Goal: Task Accomplishment & Management: Use online tool/utility

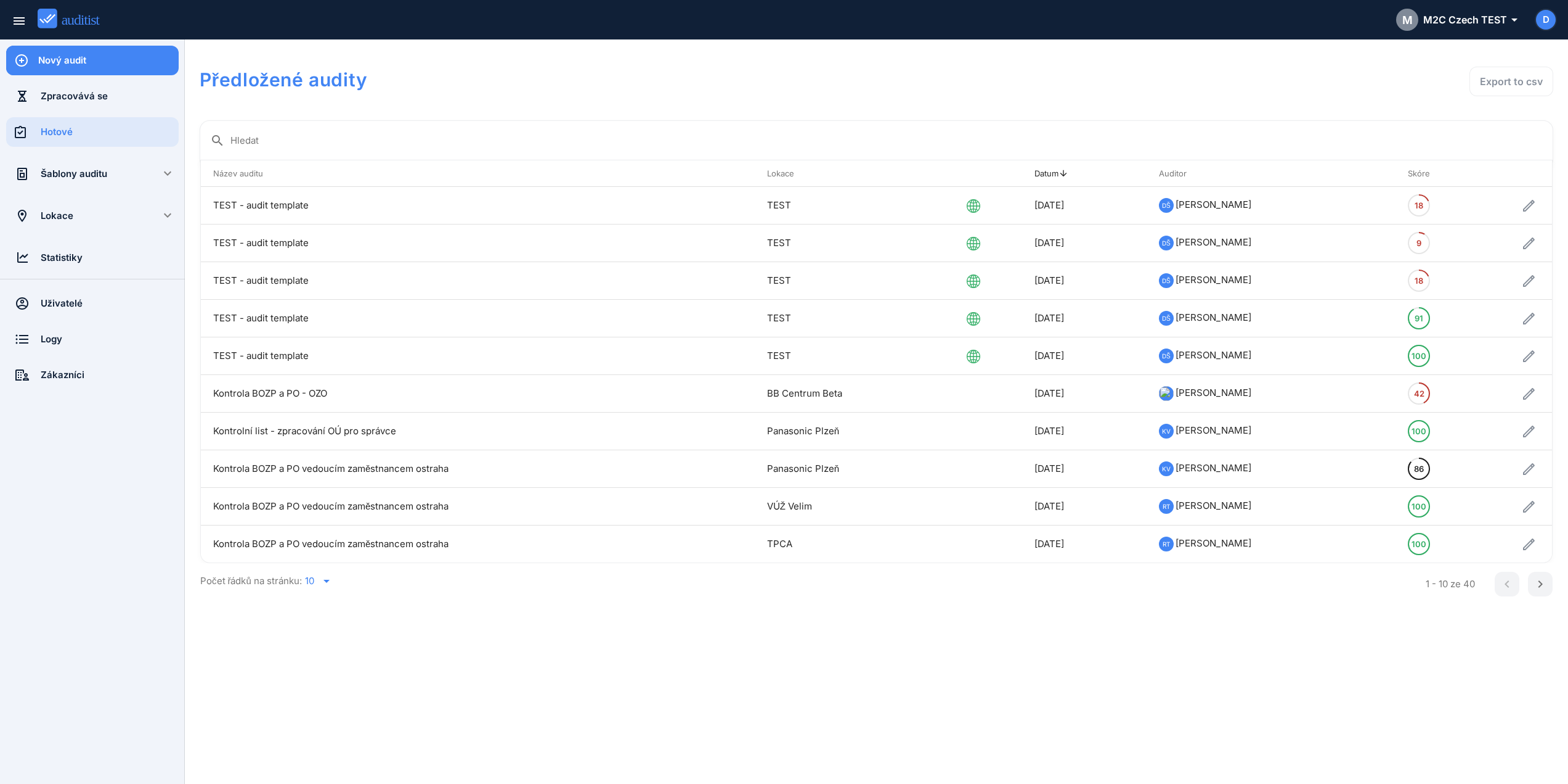
drag, startPoint x: 1056, startPoint y: 1, endPoint x: 673, endPoint y: 129, distance: 403.8
click at [673, 129] on div "search Hledat" at bounding box center [876, 137] width 1333 height 28
click at [88, 215] on div "Lokace" at bounding box center [92, 216] width 103 height 14
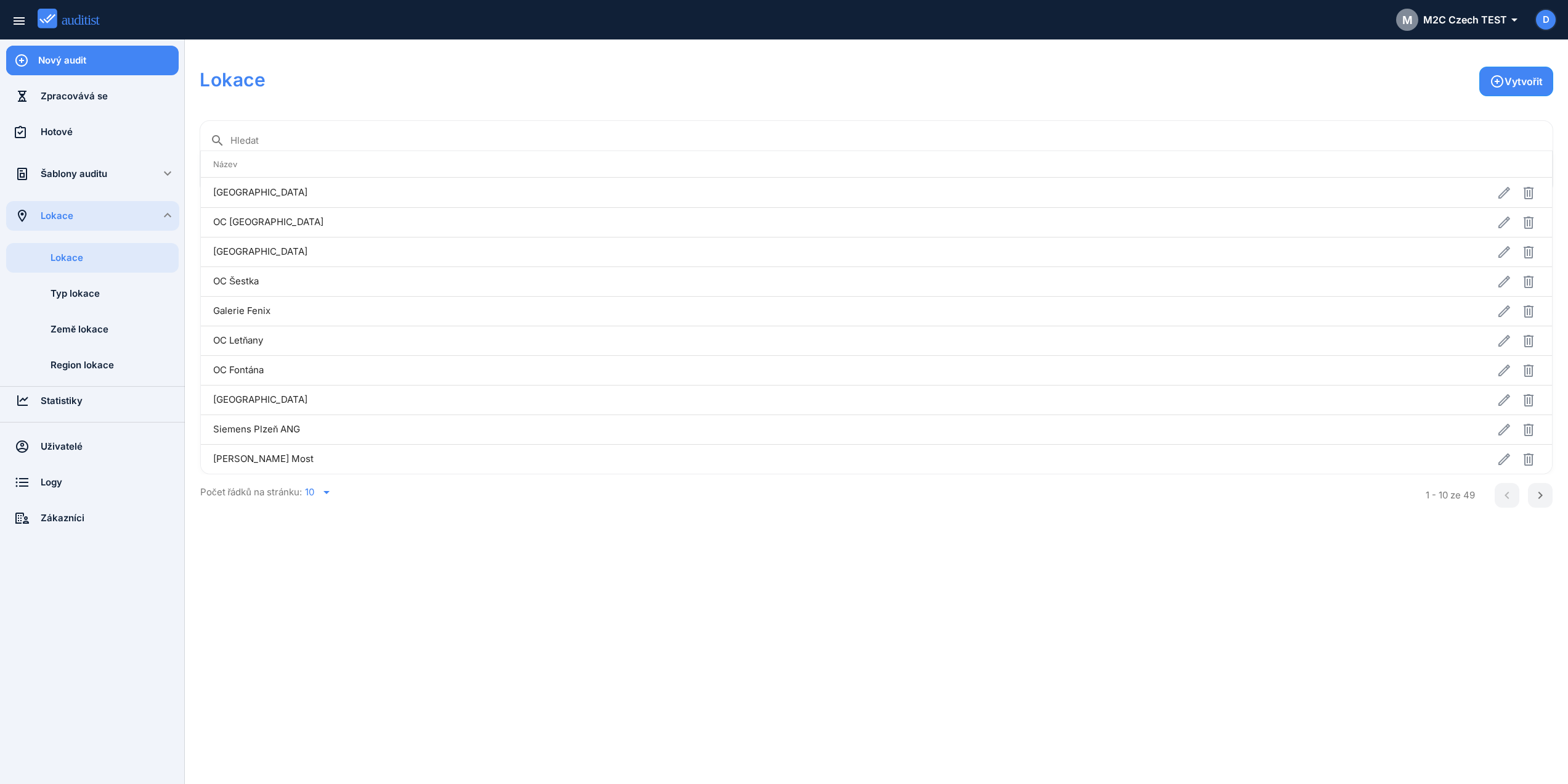
click at [103, 182] on div "Šablony auditu" at bounding box center [92, 174] width 103 height 29
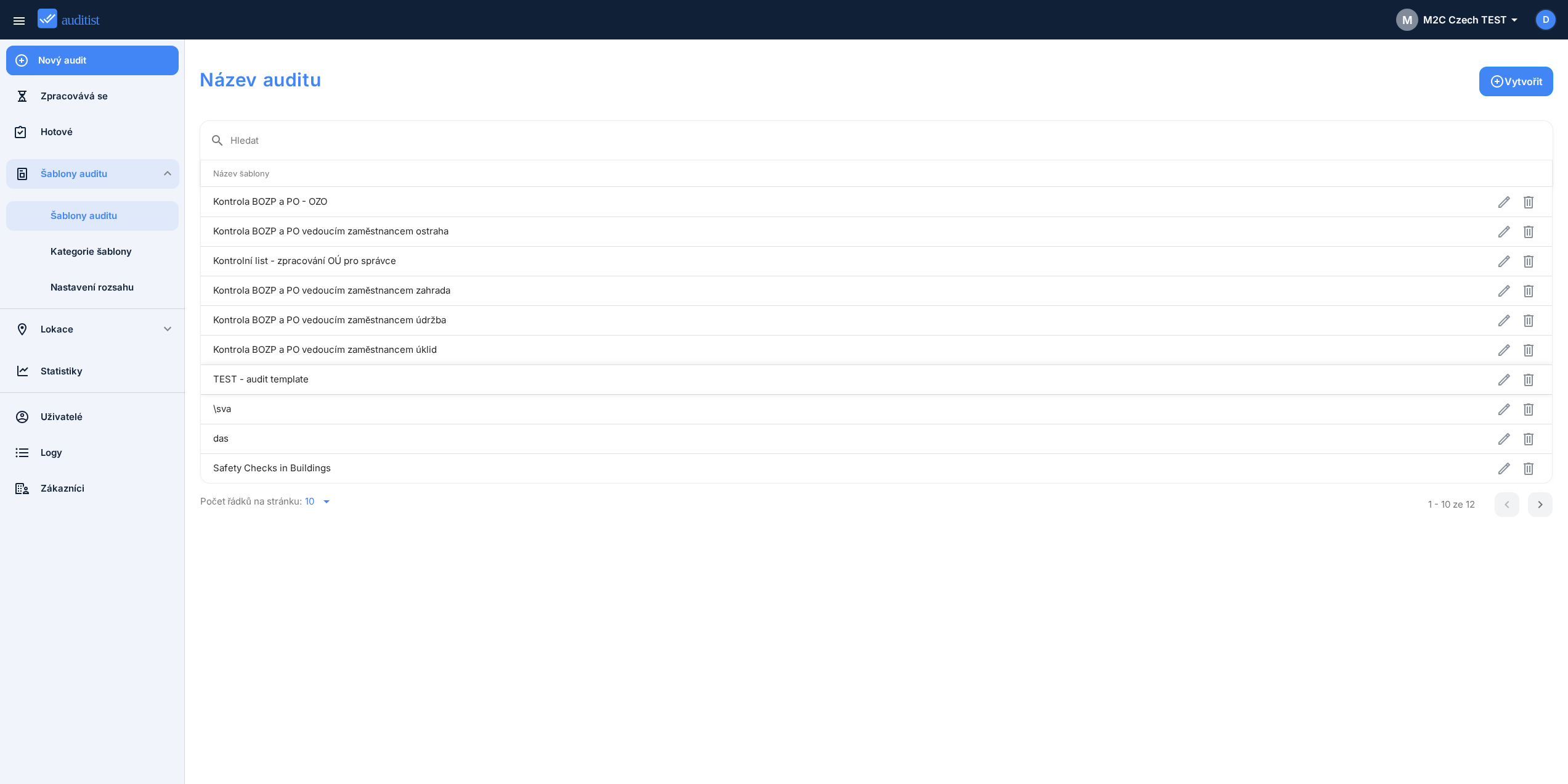
click at [284, 377] on td "TEST - audit template" at bounding box center [732, 379] width 1062 height 29
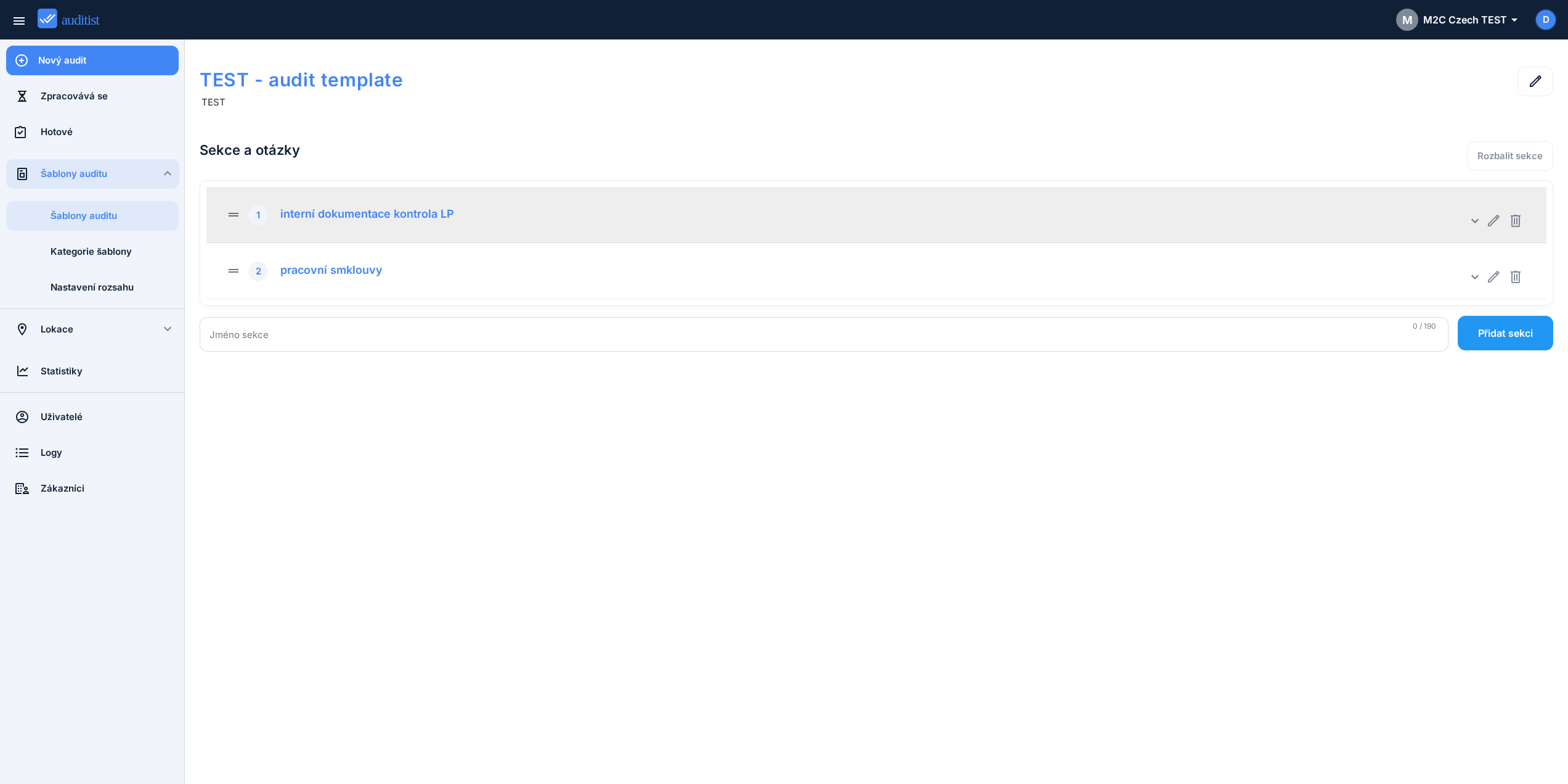
click at [377, 216] on div "interní dokumentace kontrola LP" at bounding box center [363, 212] width 183 height 17
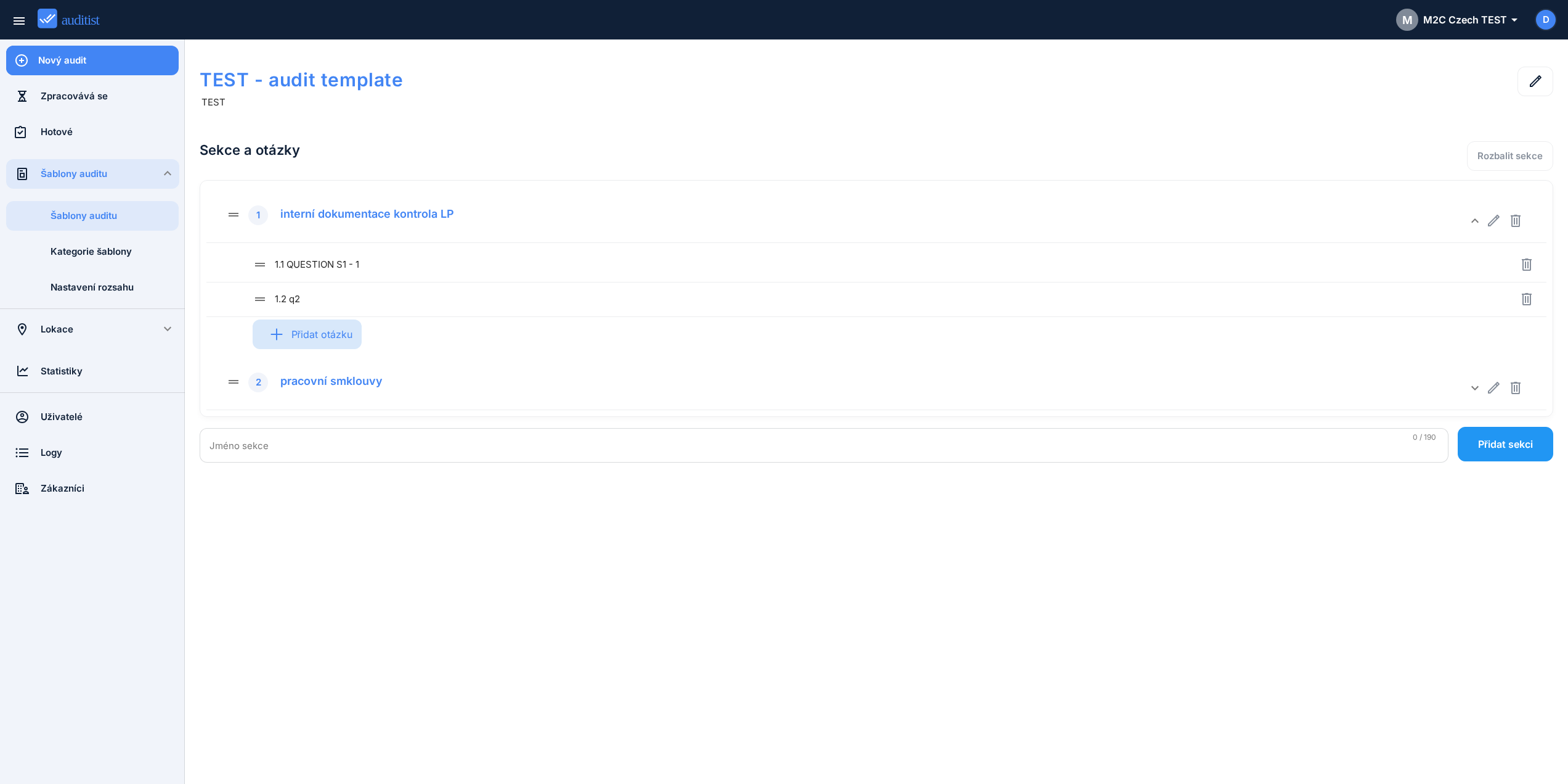
click at [328, 334] on div "Přidat otázku" at bounding box center [307, 334] width 109 height 48
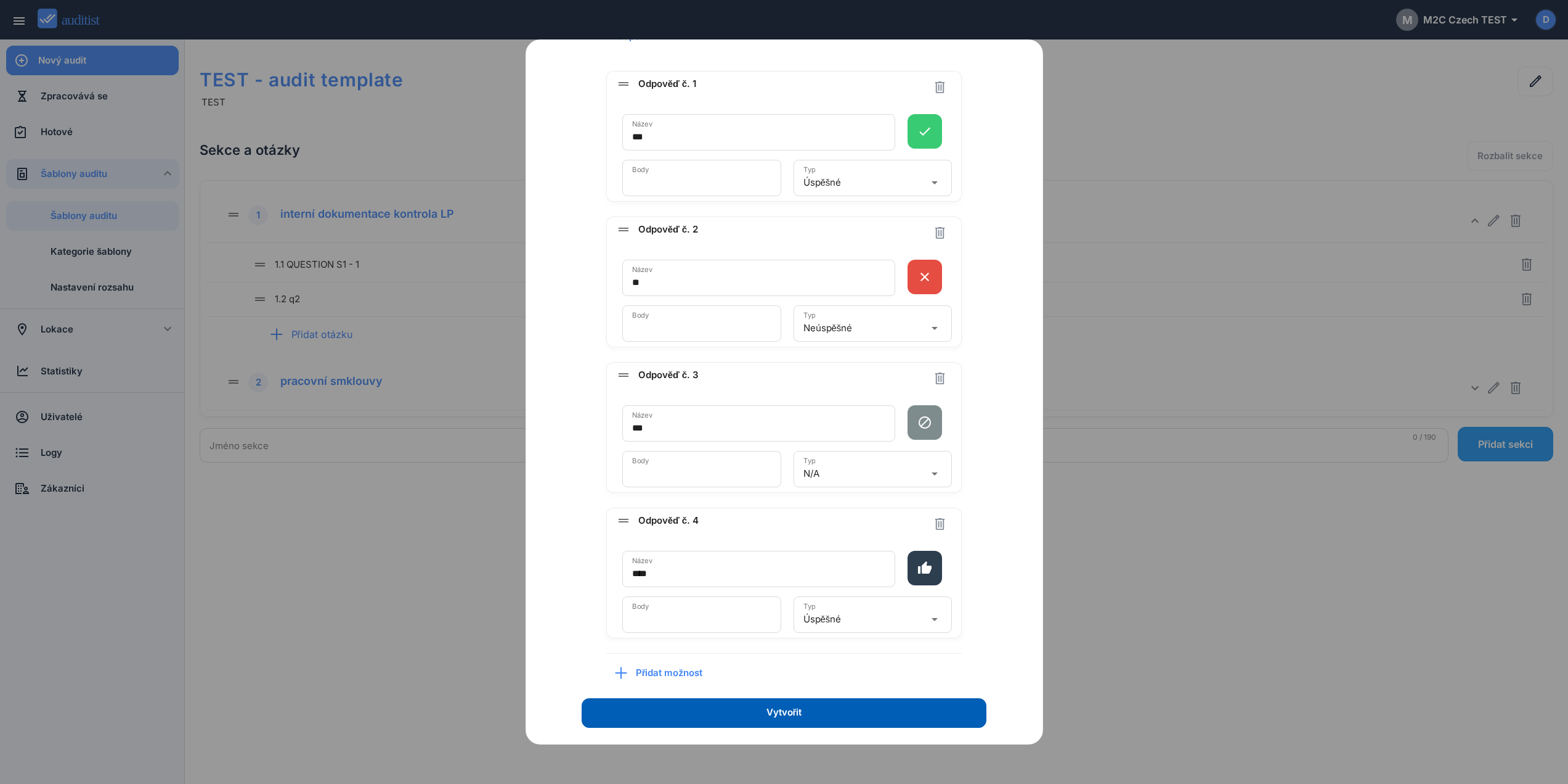
scroll to position [310, 0]
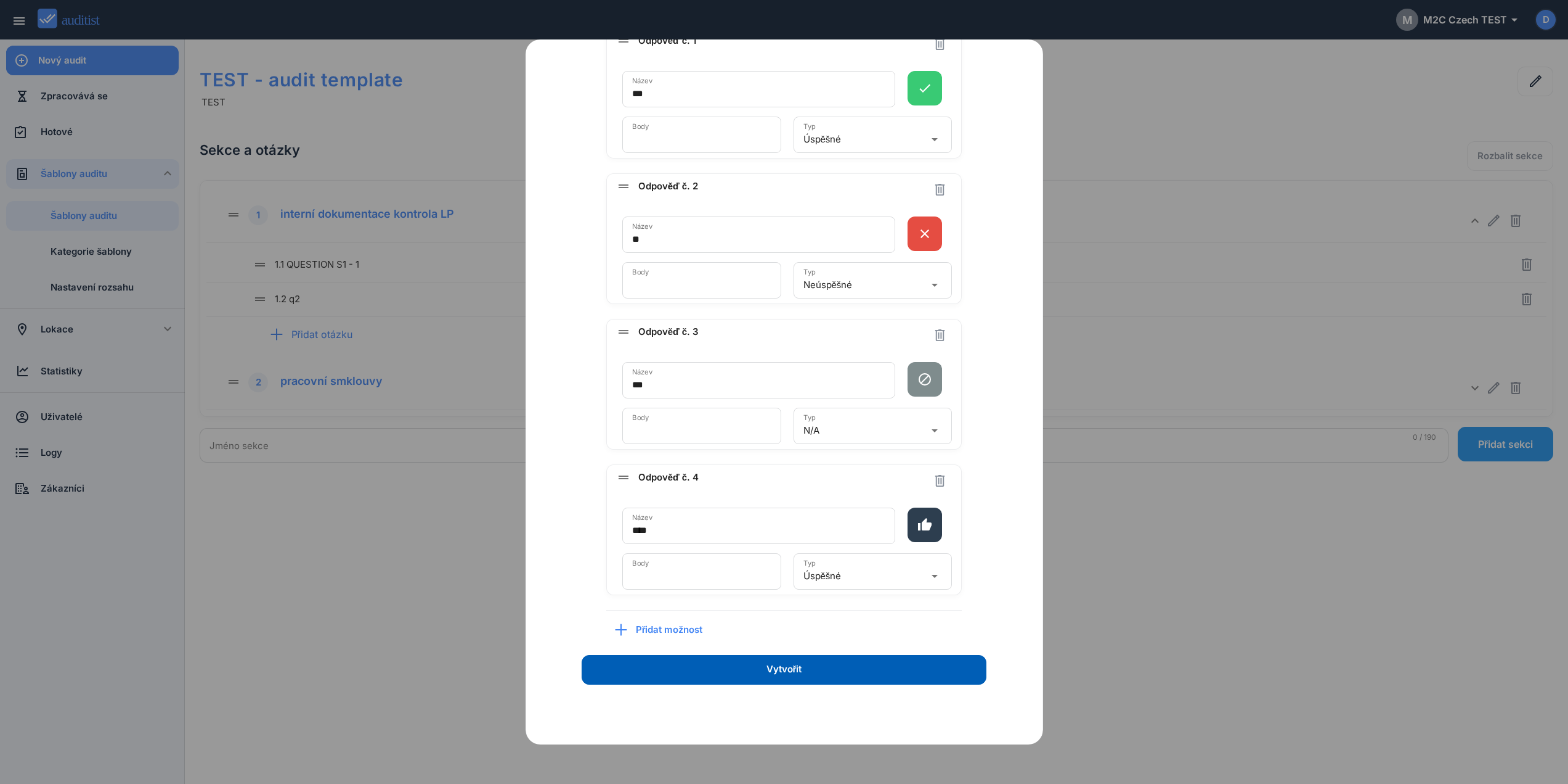
click at [659, 628] on span "Přidat možnost" at bounding box center [674, 629] width 76 height 14
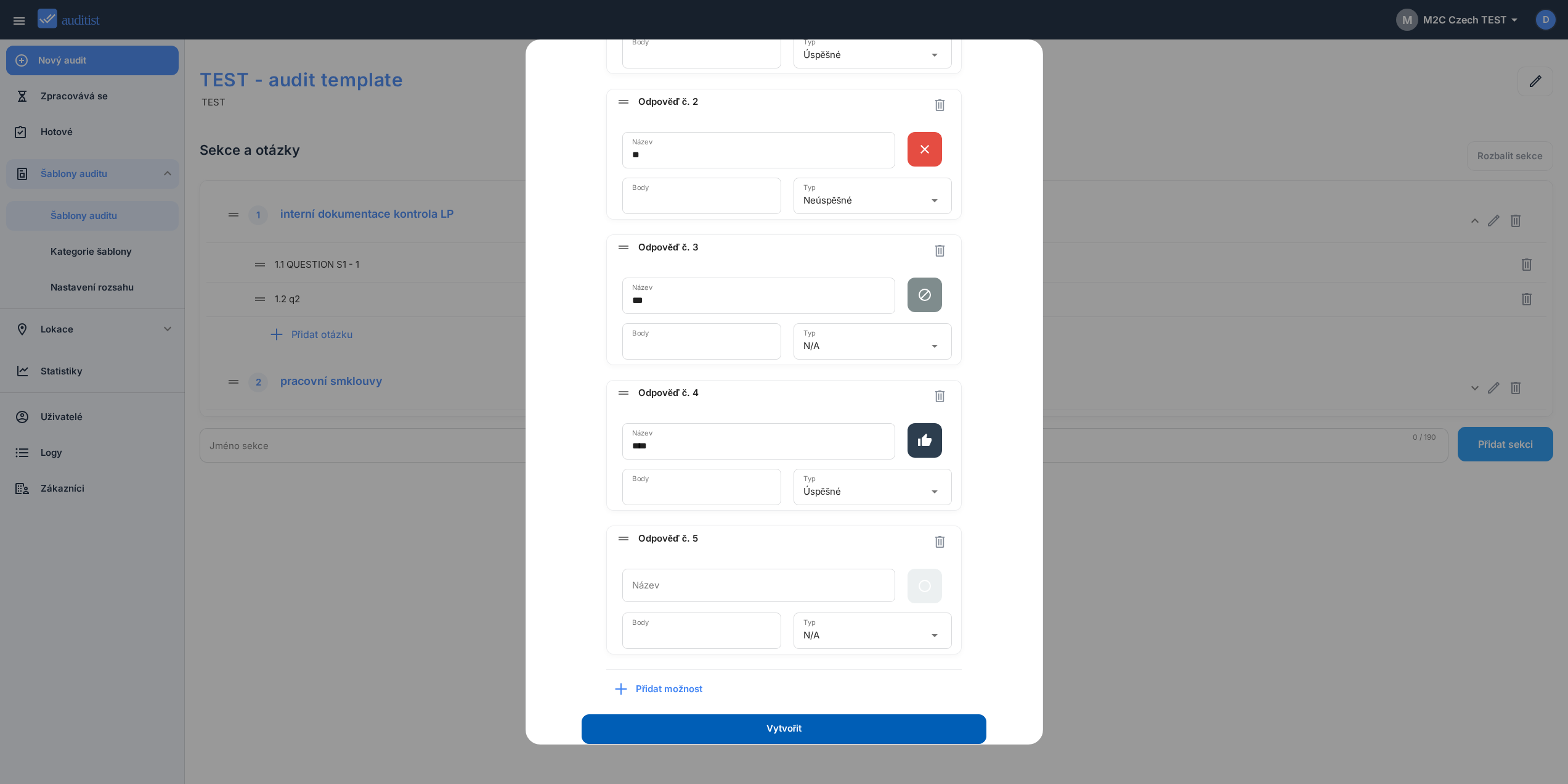
scroll to position [389, 0]
click at [872, 641] on div "N/A" at bounding box center [864, 634] width 122 height 20
click at [982, 518] on div "Název otázky [PERSON_NAME] je povinné Popis Nahrát obrázek Odpověď drag_handle …" at bounding box center [784, 214] width 465 height 989
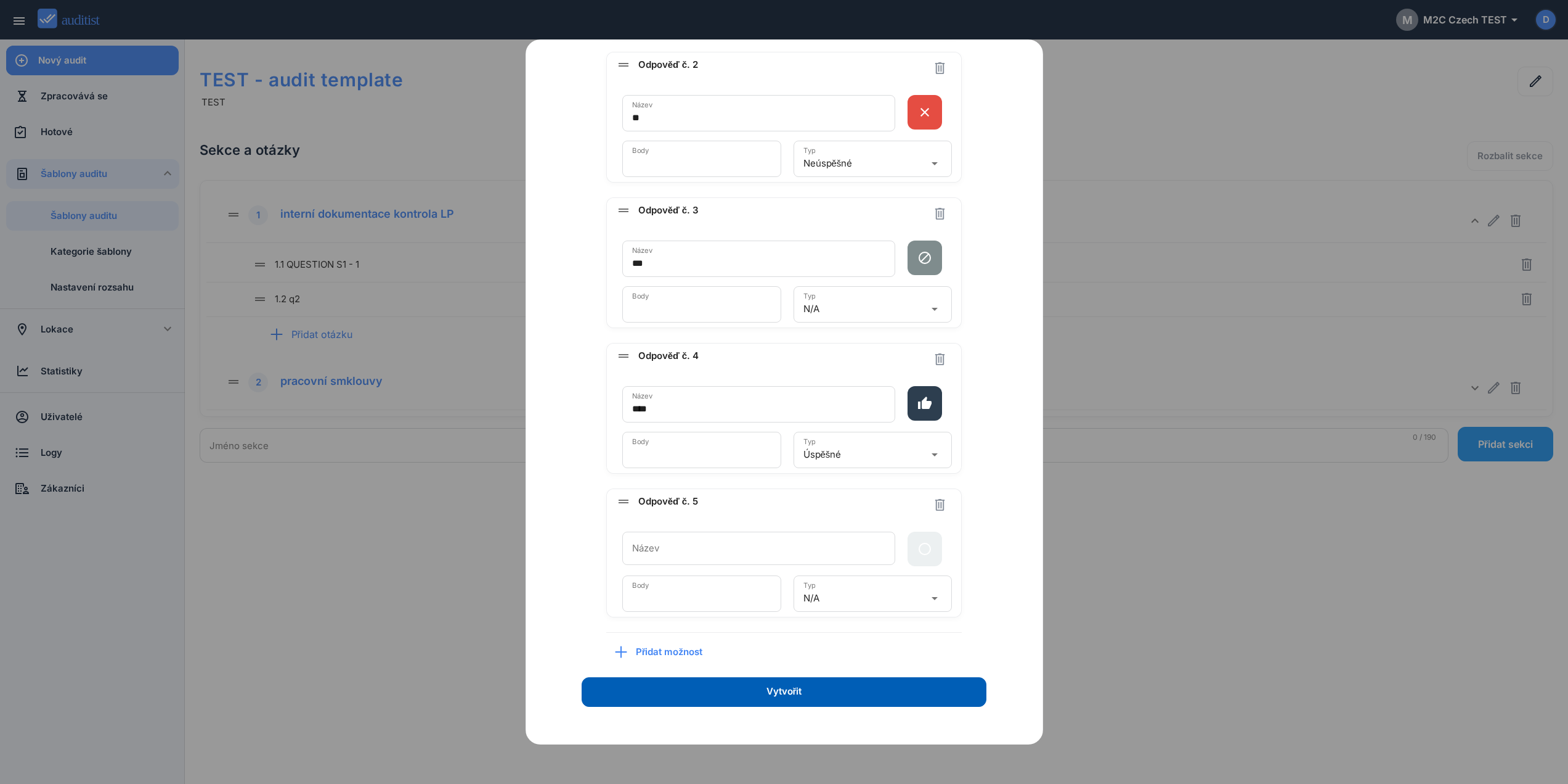
scroll to position [448, 0]
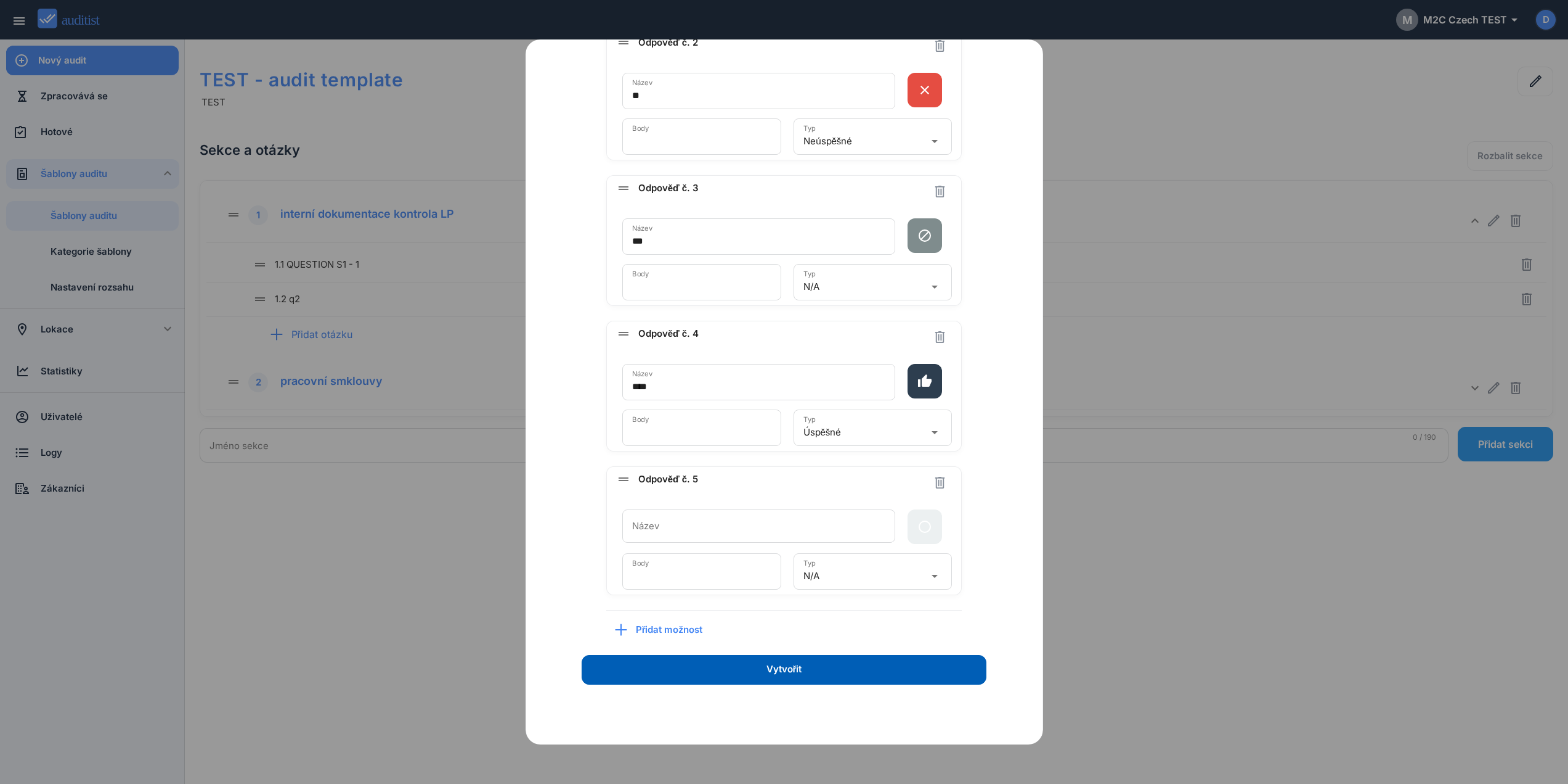
click at [918, 385] on icon "thumb_up" at bounding box center [924, 381] width 34 height 15
click at [974, 374] on div "Název otázky [PERSON_NAME] je povinné Popis Nahrát obrázek Odpověď drag_handle …" at bounding box center [784, 156] width 465 height 989
